Goal: Task Accomplishment & Management: Manage account settings

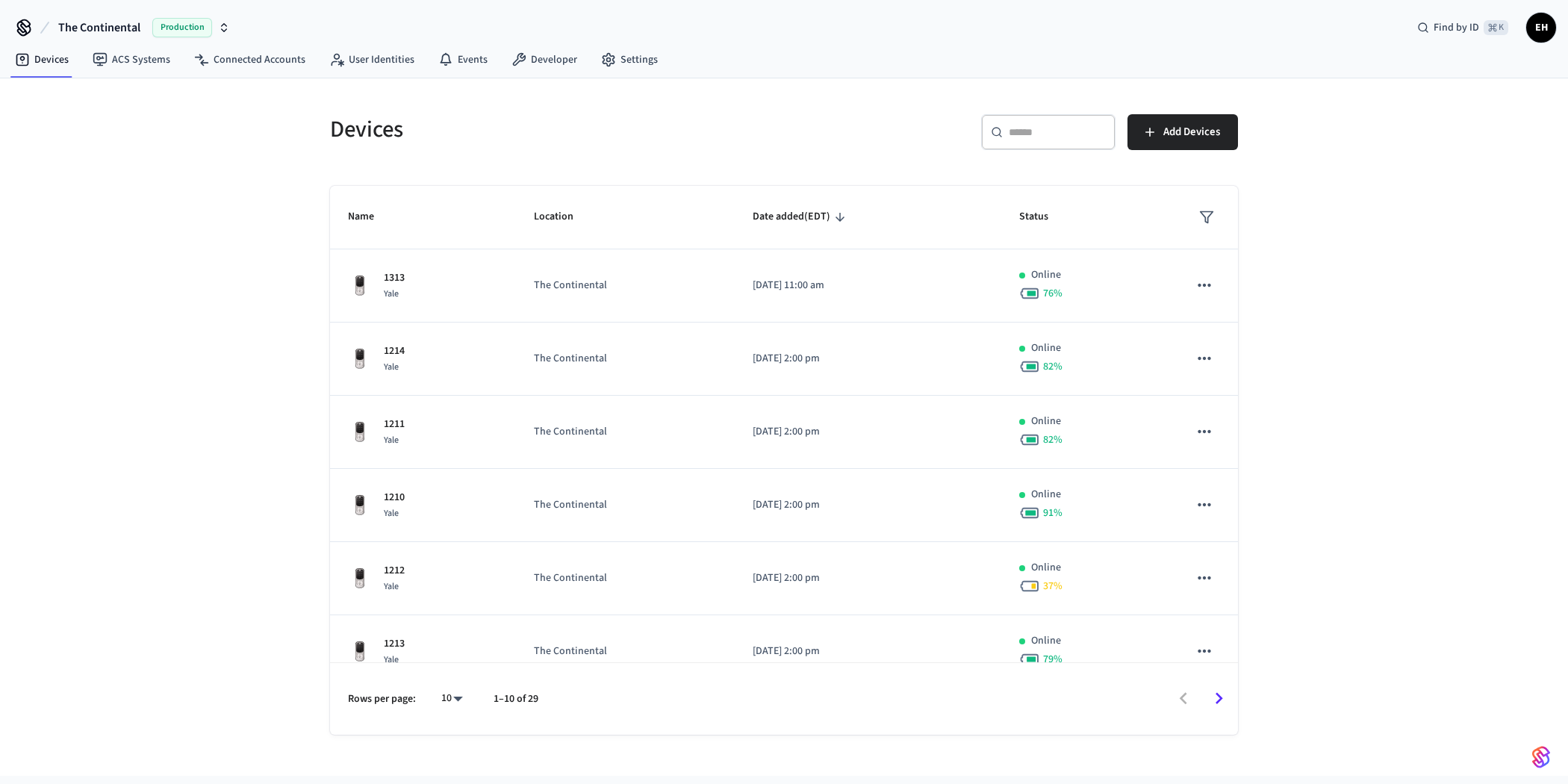
click at [93, 30] on span "The Continental" at bounding box center [99, 27] width 82 height 18
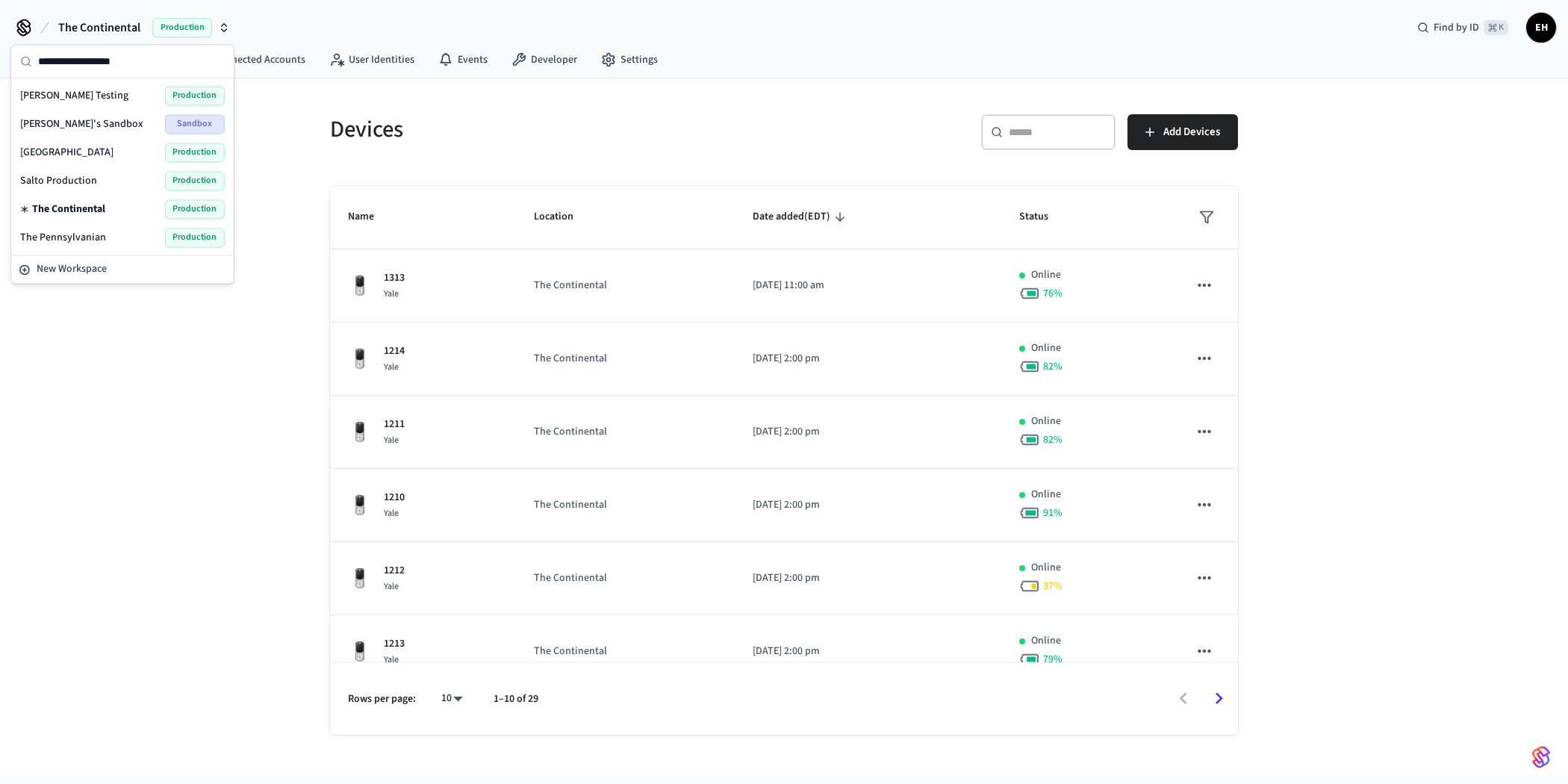
click at [81, 152] on div "[GEOGRAPHIC_DATA] Production" at bounding box center [122, 151] width 204 height 19
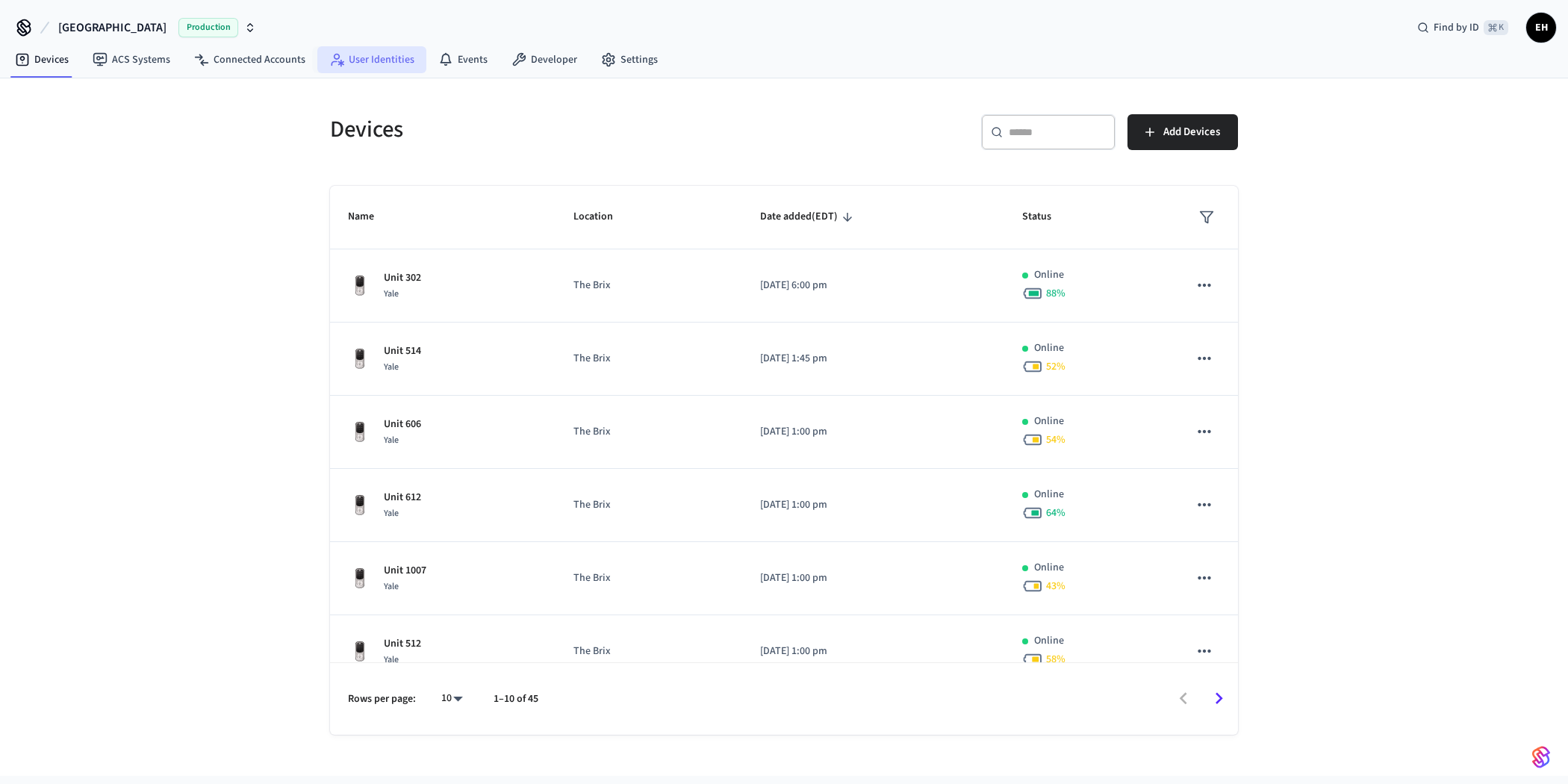
click at [365, 59] on link "User Identities" at bounding box center [372, 59] width 109 height 26
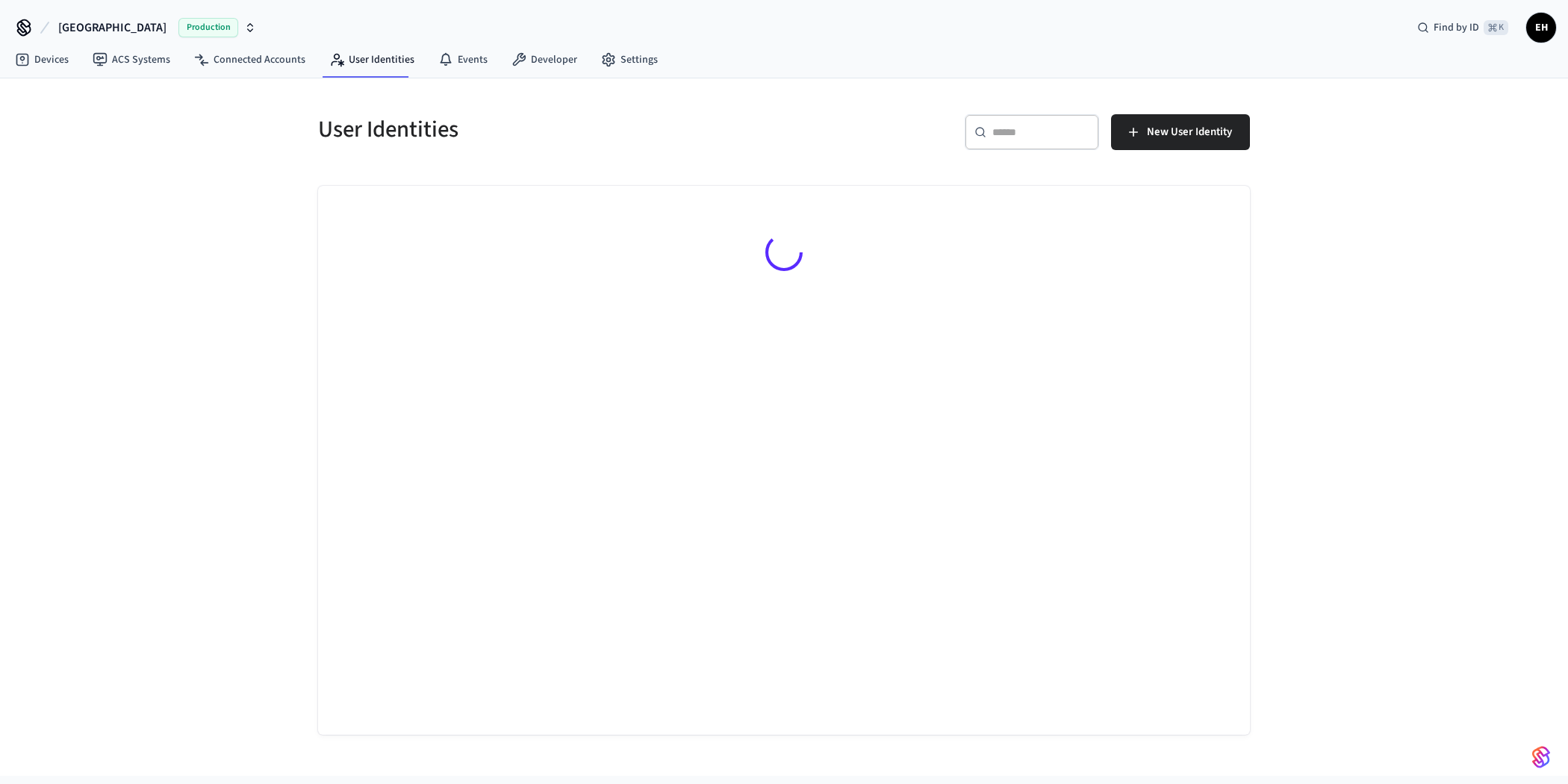
click at [1542, 30] on span "EH" at bounding box center [1541, 27] width 26 height 26
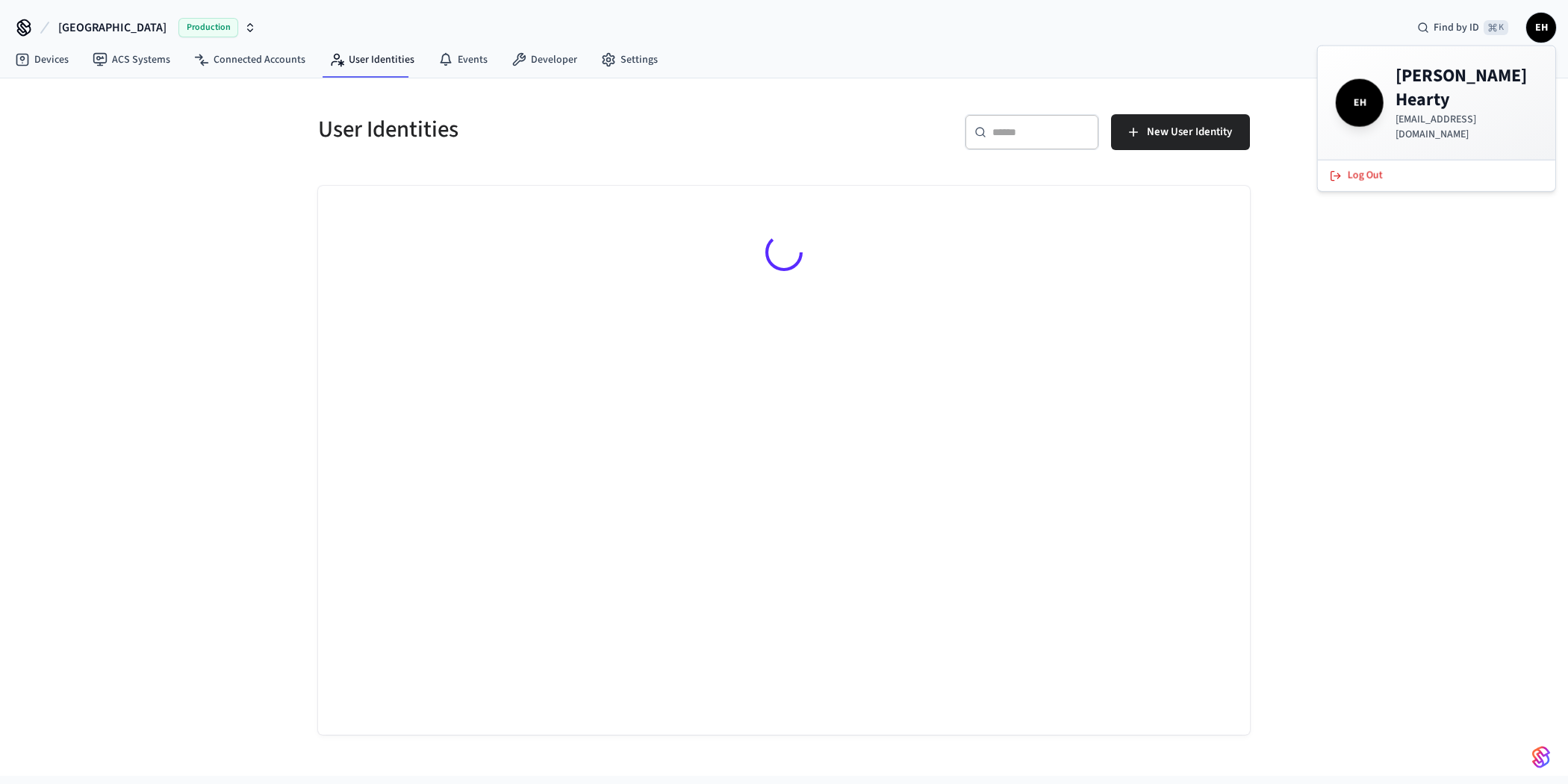
click at [802, 107] on div "​ ​ New User Identity" at bounding box center [1012, 129] width 475 height 66
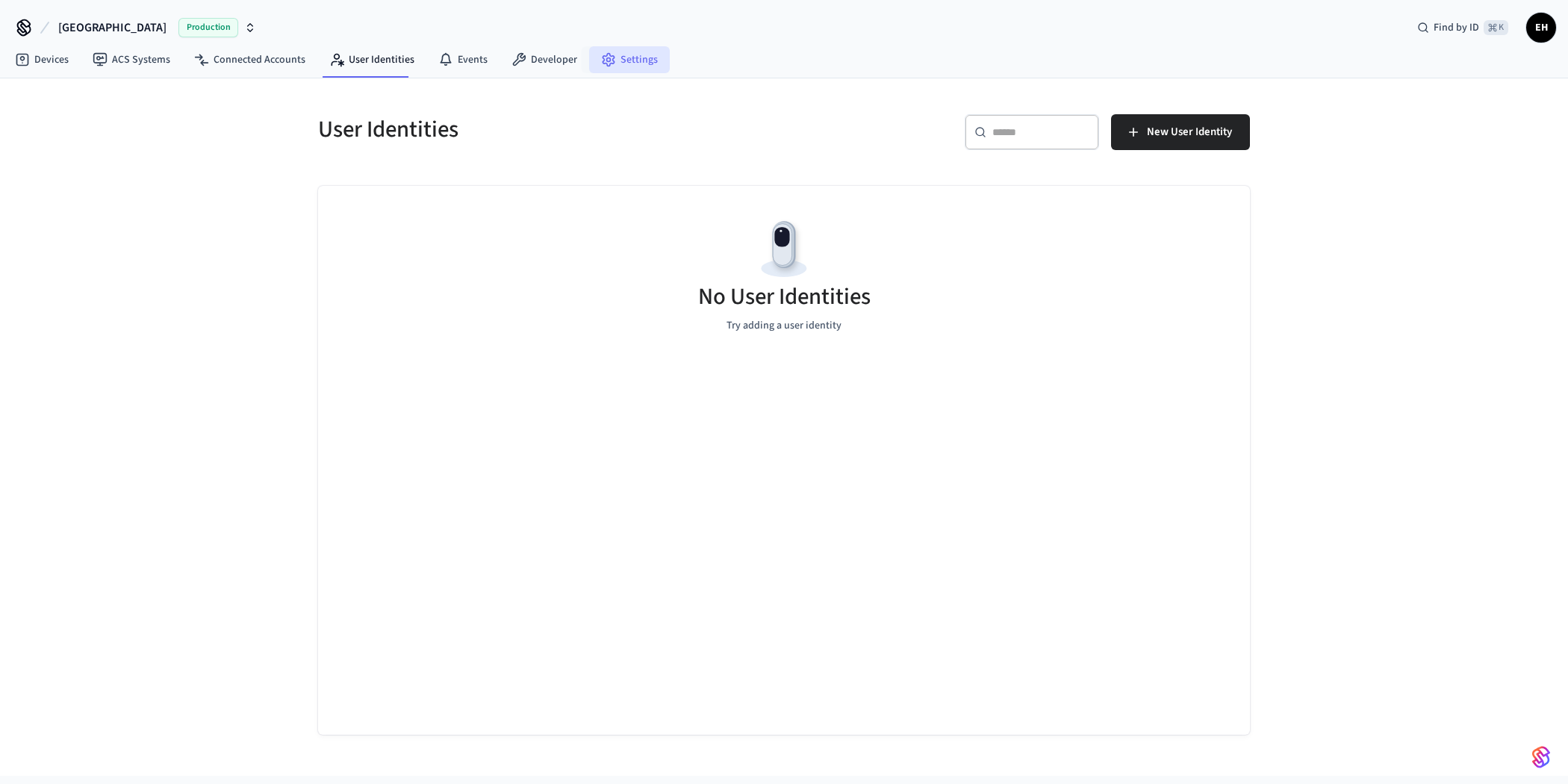
click at [599, 67] on link "Settings" at bounding box center [629, 59] width 80 height 26
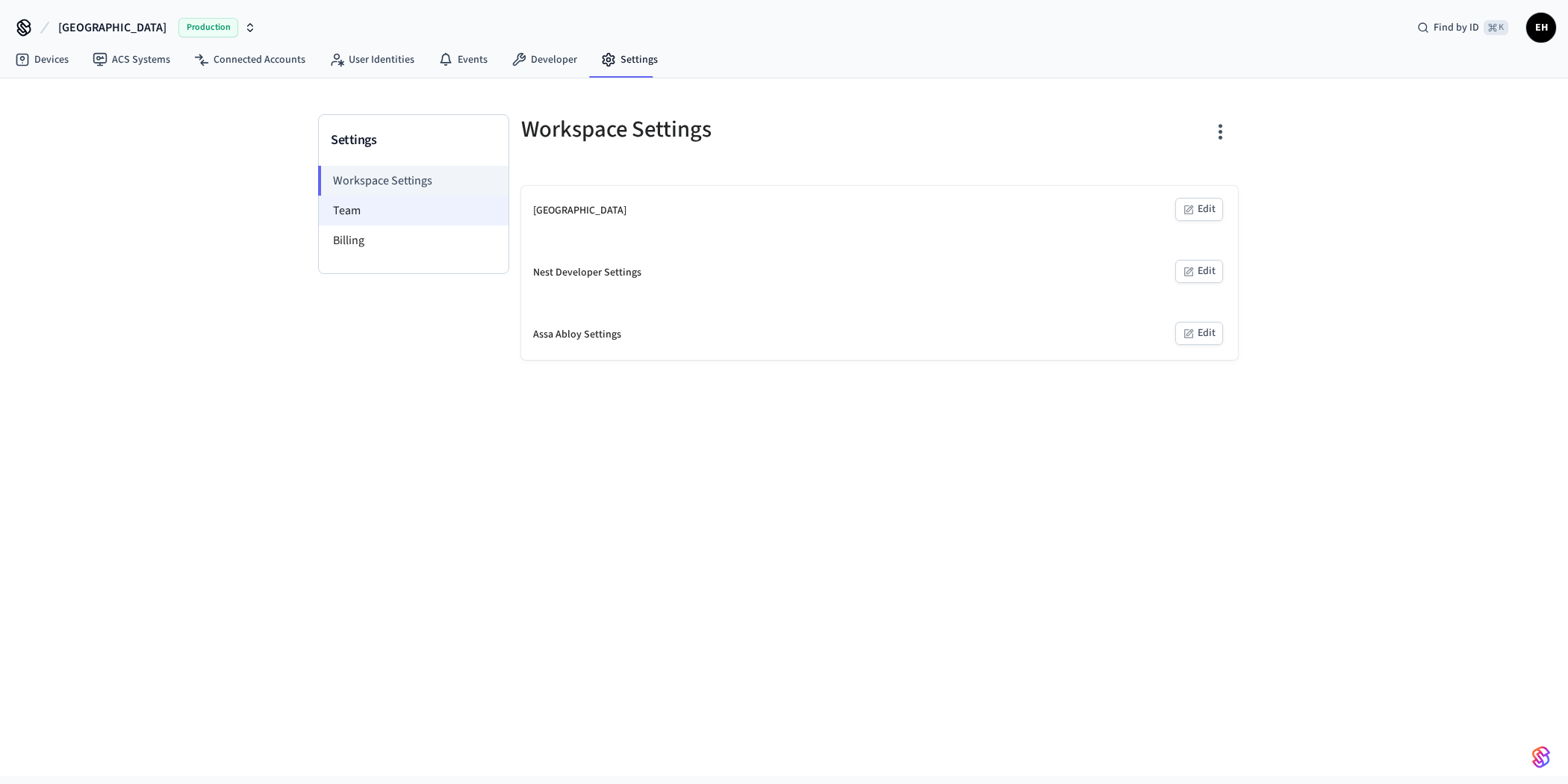
click at [393, 212] on li "Team" at bounding box center [414, 210] width 190 height 30
click at [381, 215] on li "Team" at bounding box center [414, 210] width 190 height 30
click at [352, 214] on li "Team" at bounding box center [414, 210] width 190 height 30
click at [351, 241] on li "Billing" at bounding box center [414, 240] width 190 height 30
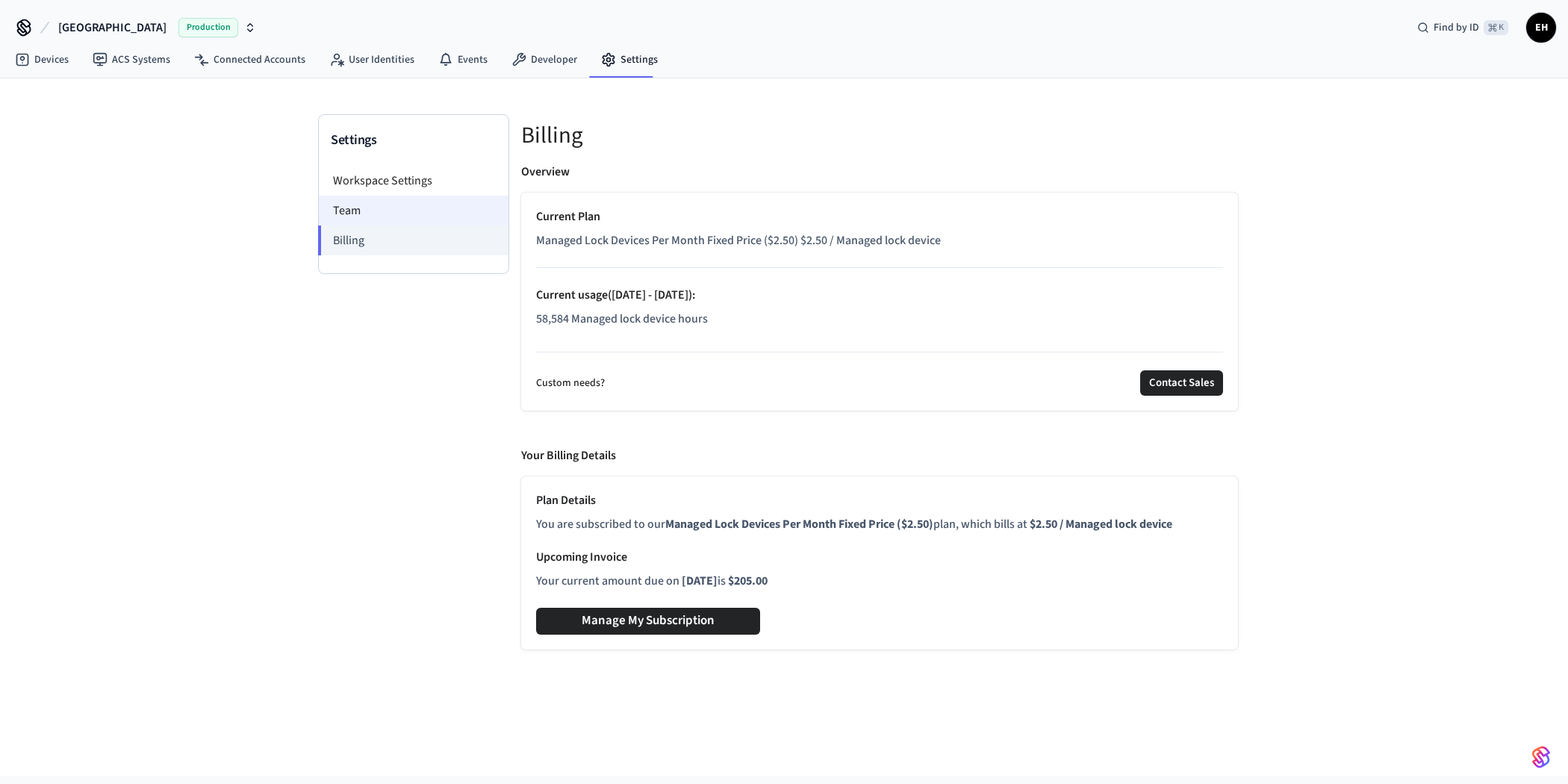
click at [353, 209] on li "Team" at bounding box center [414, 210] width 190 height 30
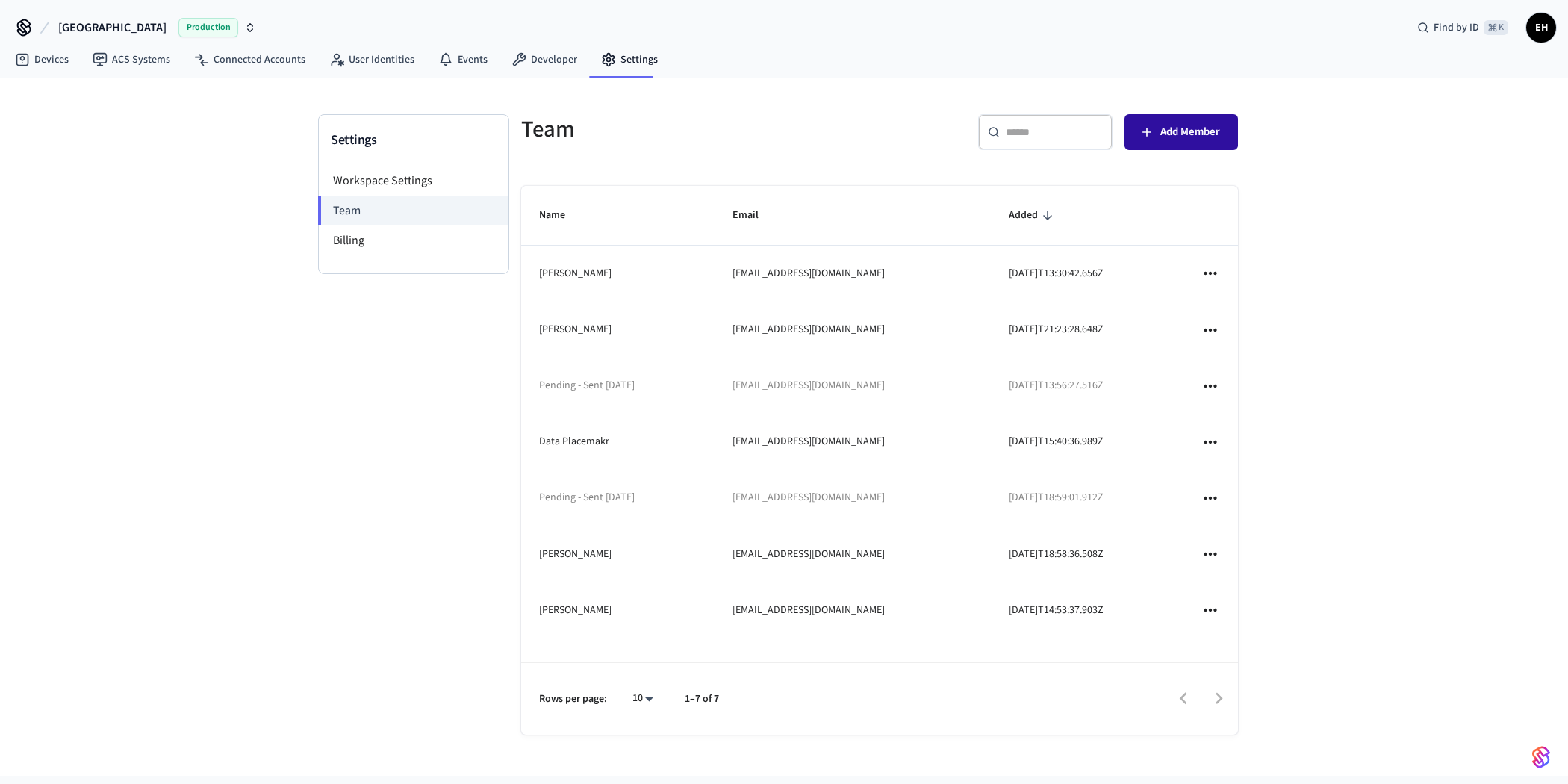
click at [1170, 140] on span "Add Member" at bounding box center [1189, 131] width 59 height 19
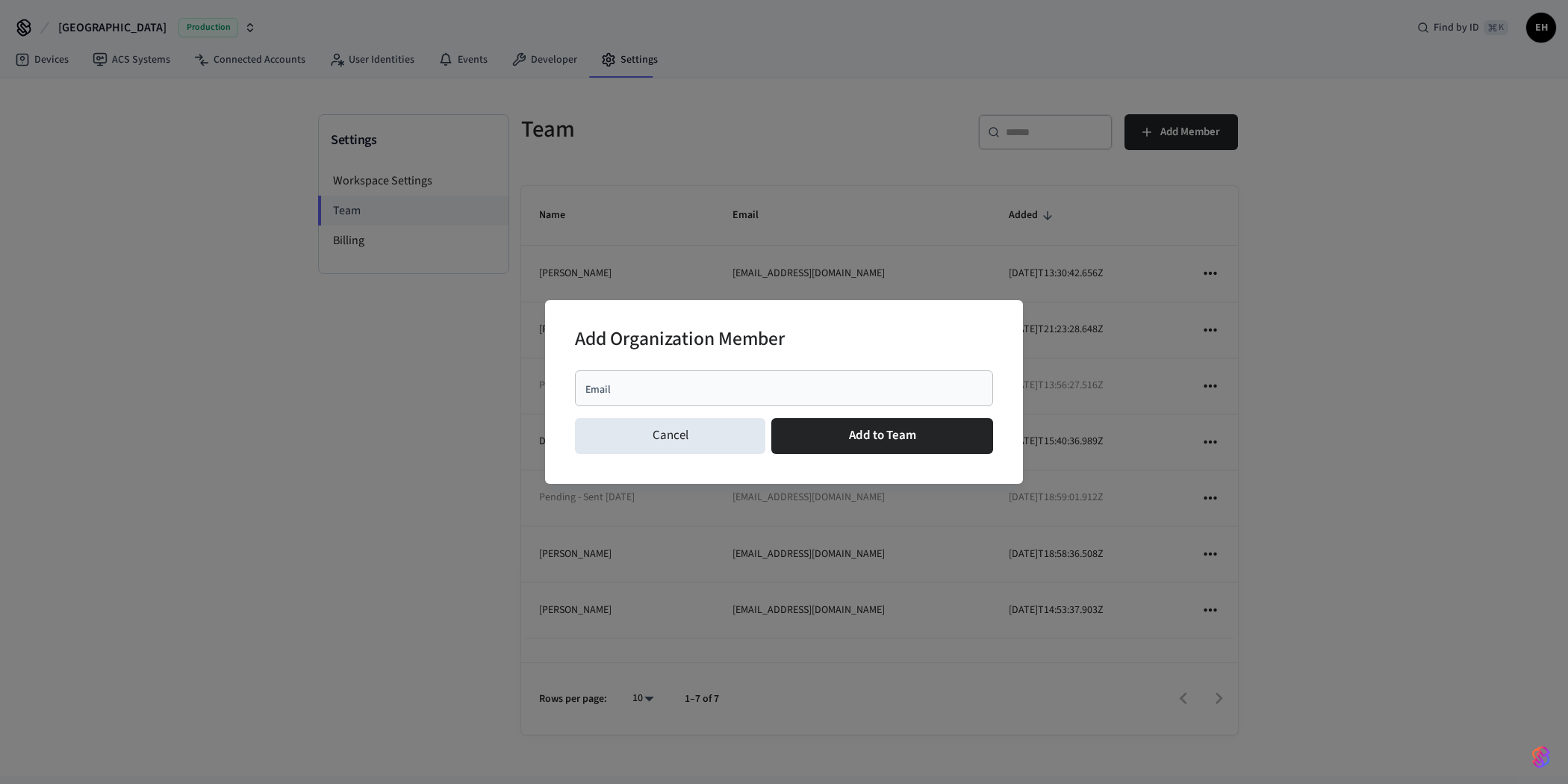
click at [706, 385] on input "Email" at bounding box center [784, 387] width 400 height 15
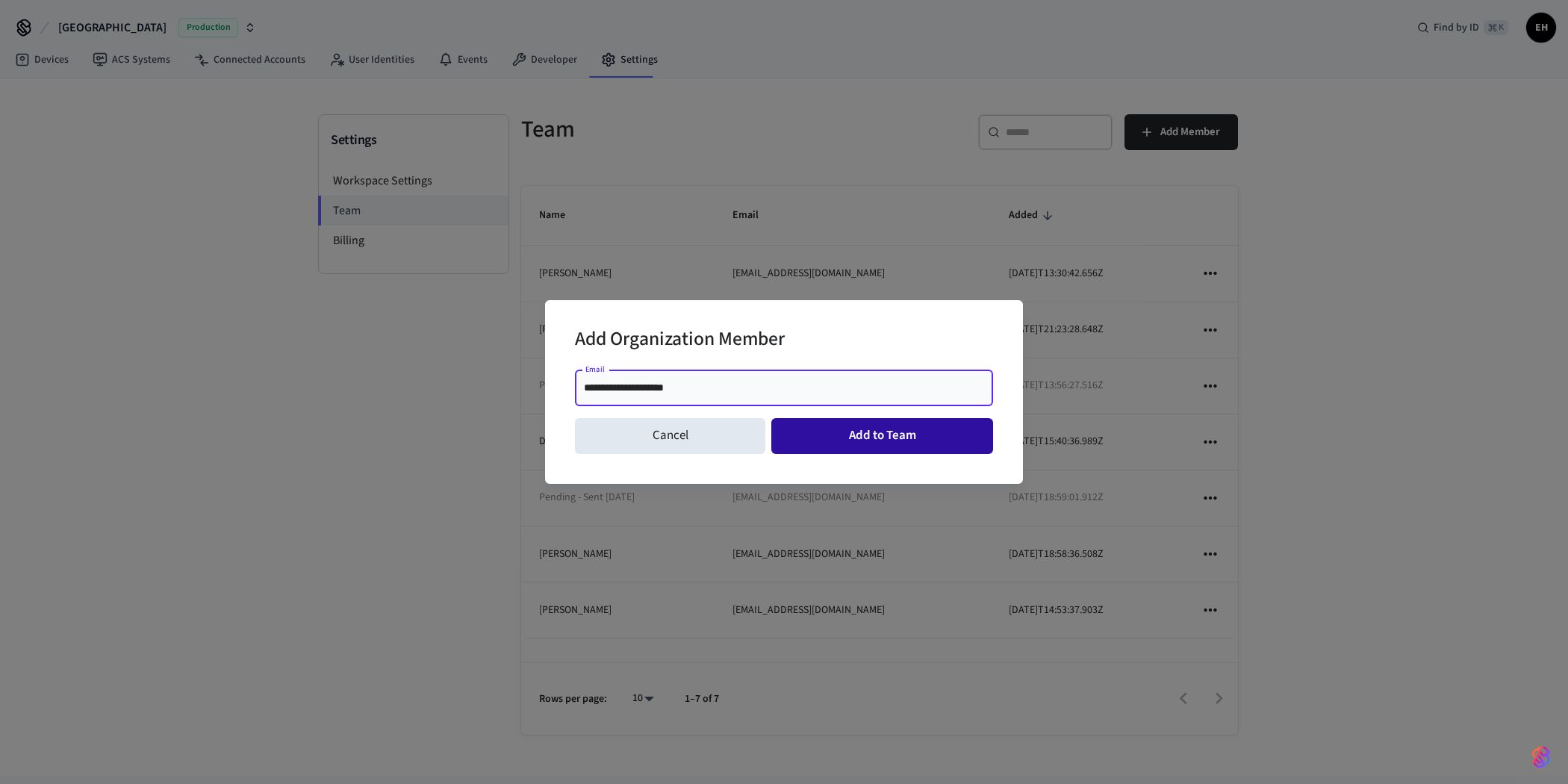
type input "**********"
click at [878, 441] on button "Add to Team" at bounding box center [882, 435] width 222 height 36
